Goal: Find specific page/section: Find specific page/section

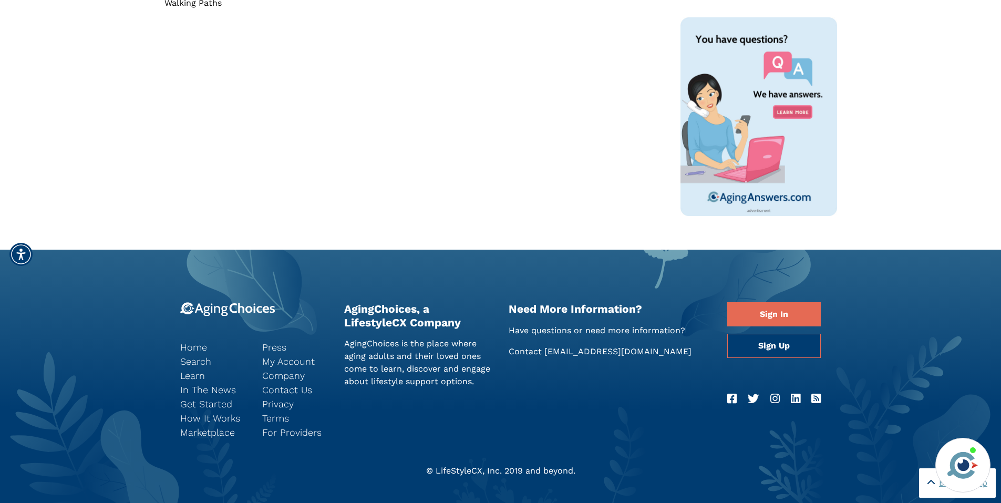
scroll to position [791, 0]
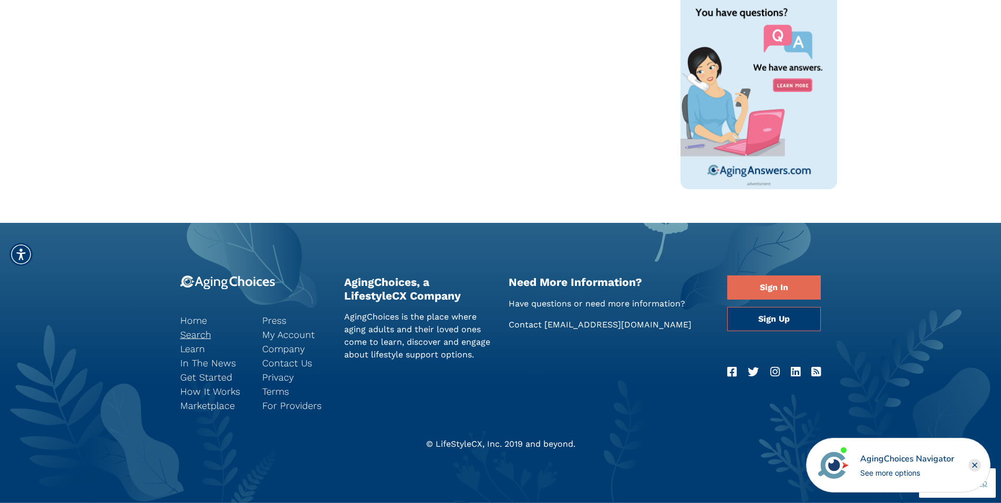
click at [201, 331] on link "Search" at bounding box center [213, 335] width 66 height 14
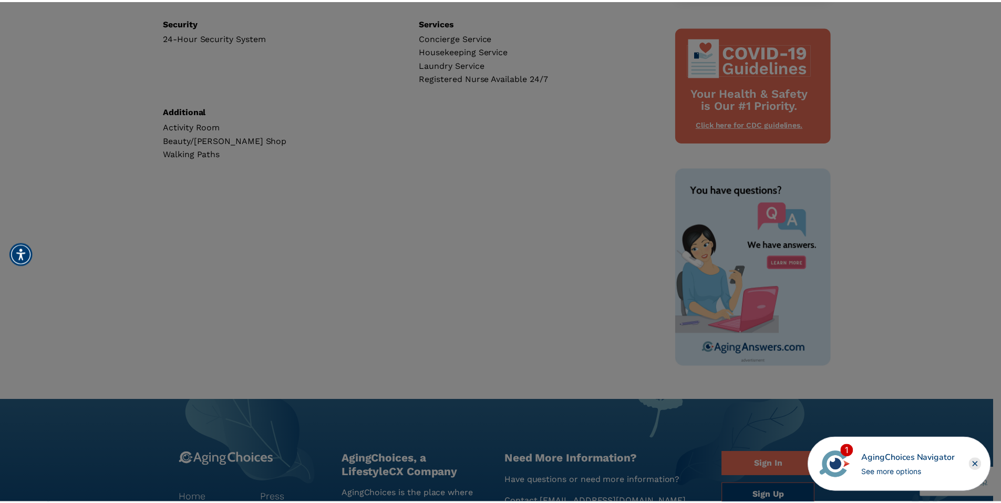
scroll to position [528, 0]
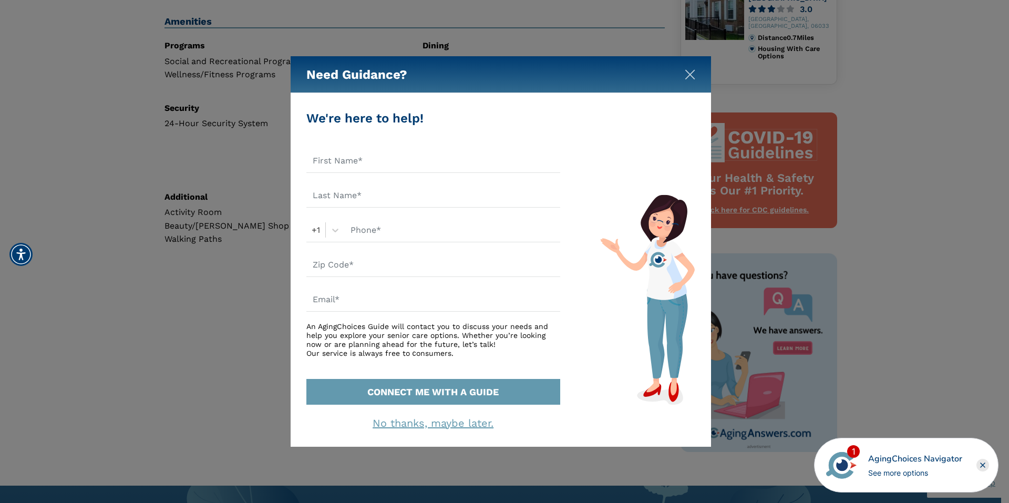
click at [688, 71] on img "Close" at bounding box center [690, 74] width 11 height 11
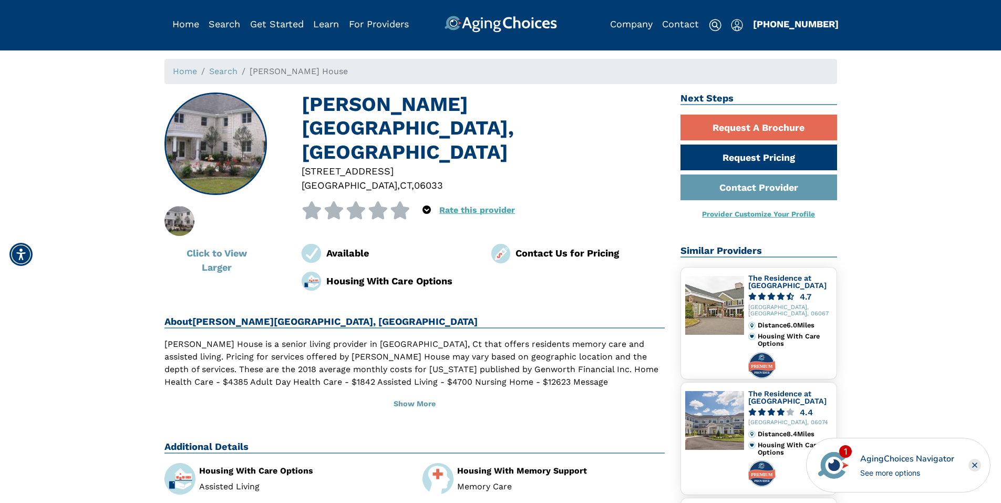
scroll to position [0, 0]
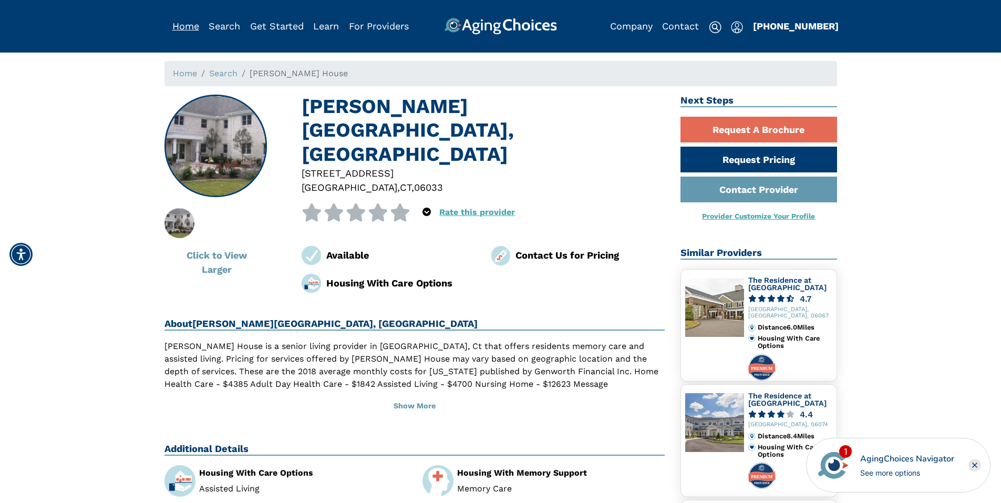
click at [176, 25] on link "Home" at bounding box center [185, 26] width 27 height 11
click at [385, 112] on h1 "[PERSON_NAME][GEOGRAPHIC_DATA], [GEOGRAPHIC_DATA]" at bounding box center [483, 130] width 363 height 71
